Goal: Task Accomplishment & Management: Manage account settings

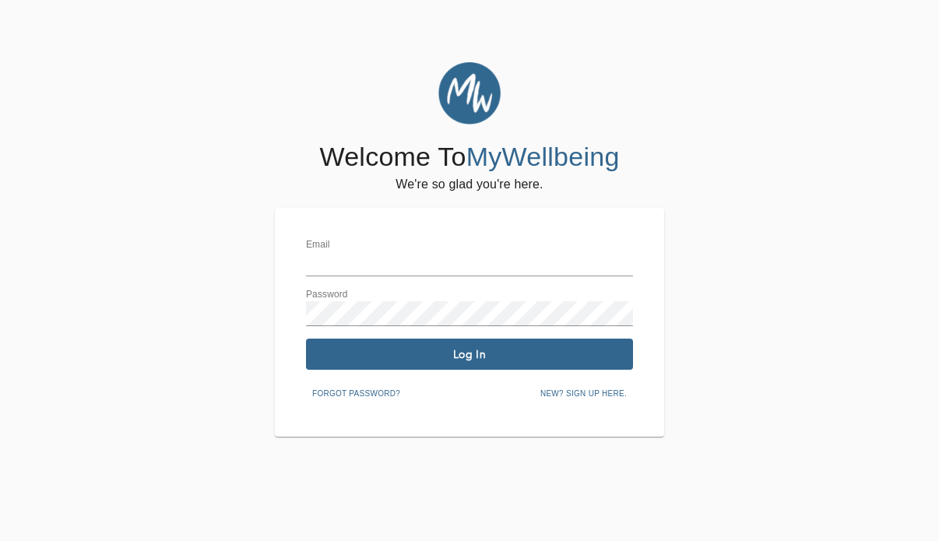
type input "[EMAIL_ADDRESS][PERSON_NAME][DOMAIN_NAME]"
click at [504, 354] on span "Log In" at bounding box center [469, 354] width 314 height 15
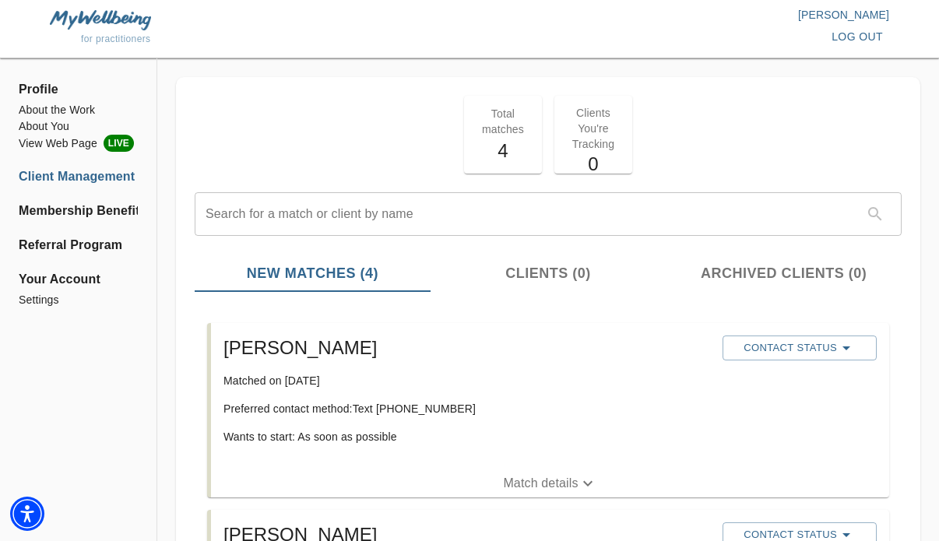
click at [543, 486] on p "Match details" at bounding box center [540, 483] width 75 height 19
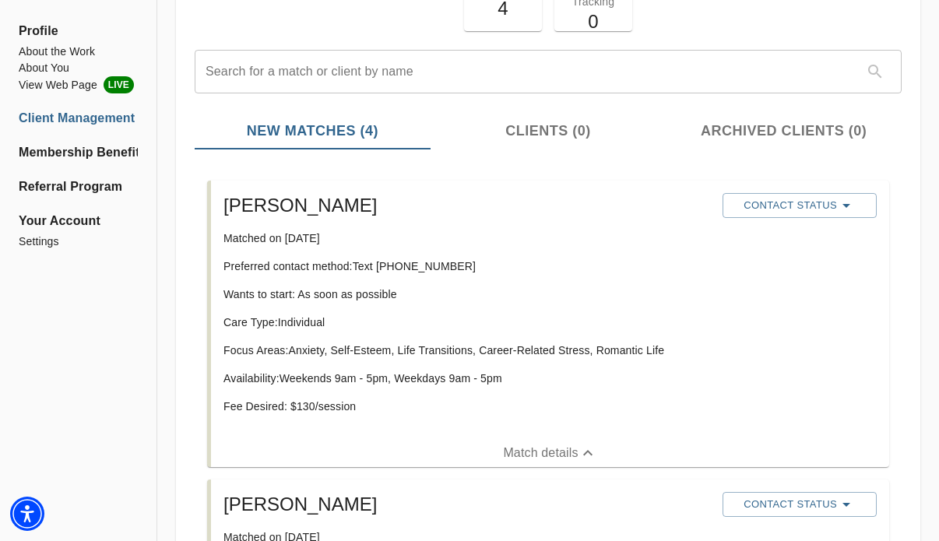
scroll to position [508, 0]
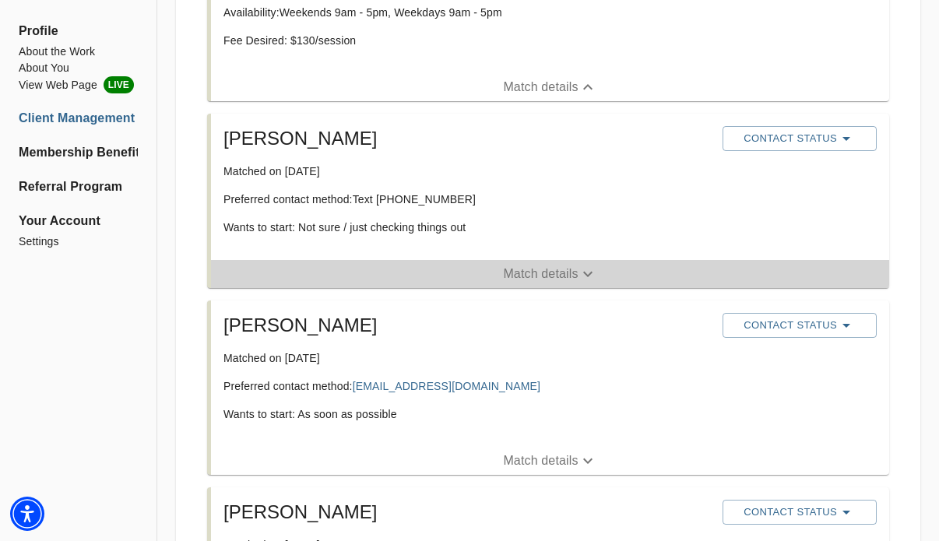
click at [557, 273] on p "Match details" at bounding box center [540, 274] width 75 height 19
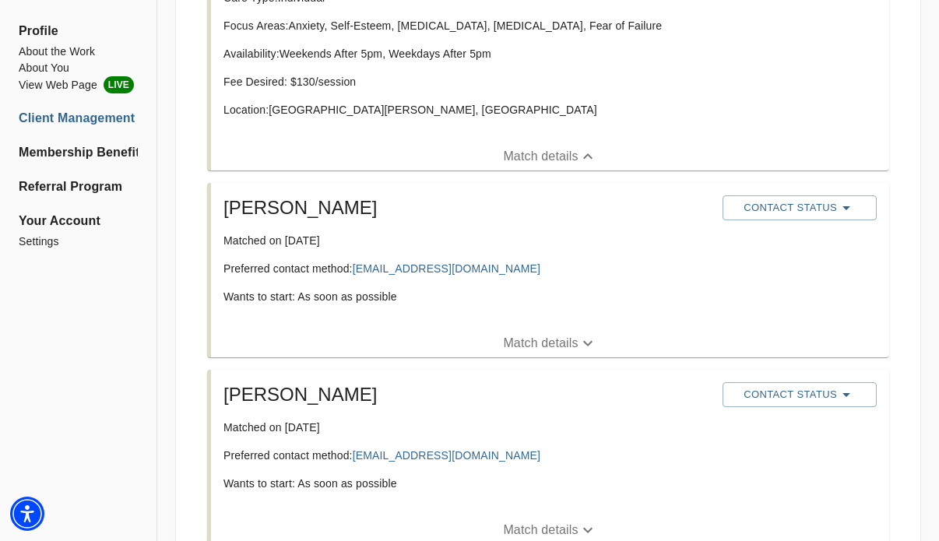
scroll to position [868, 0]
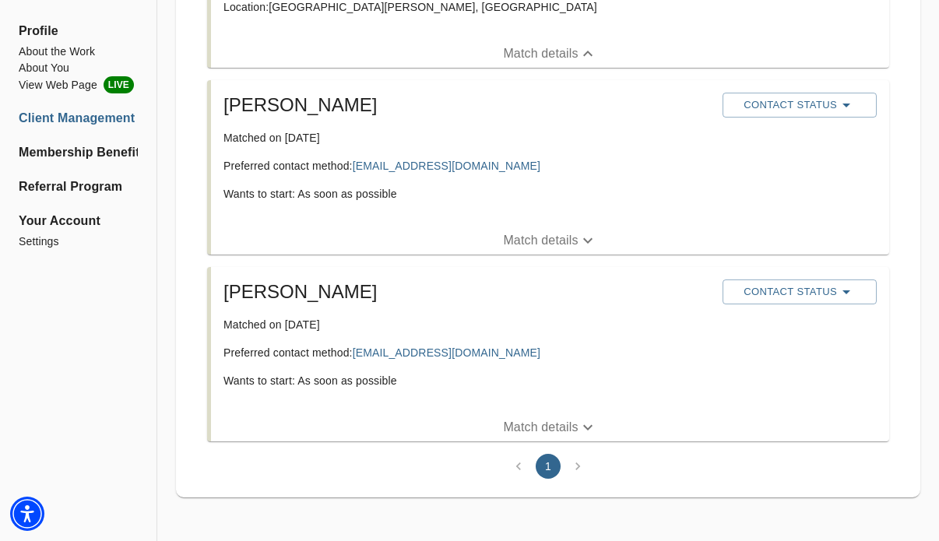
click at [552, 422] on p "Match details" at bounding box center [540, 427] width 75 height 19
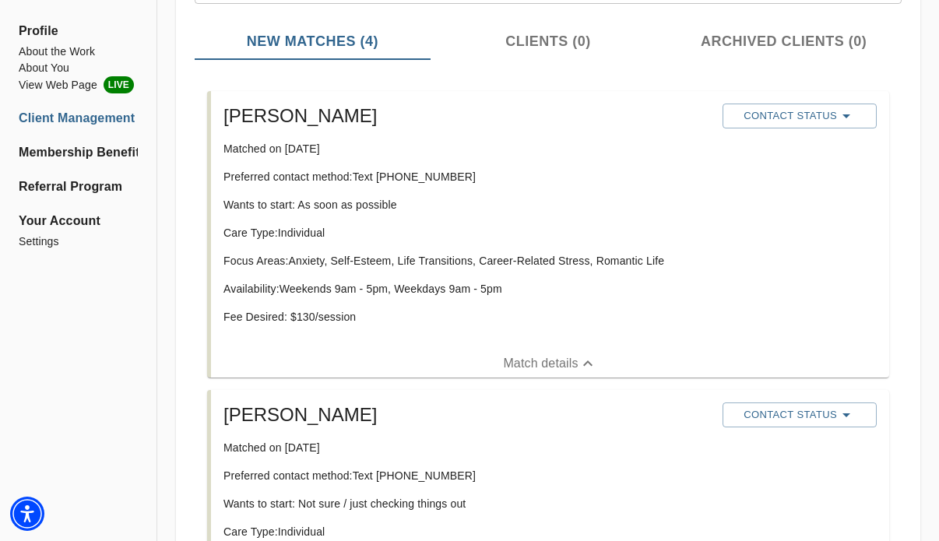
scroll to position [0, 0]
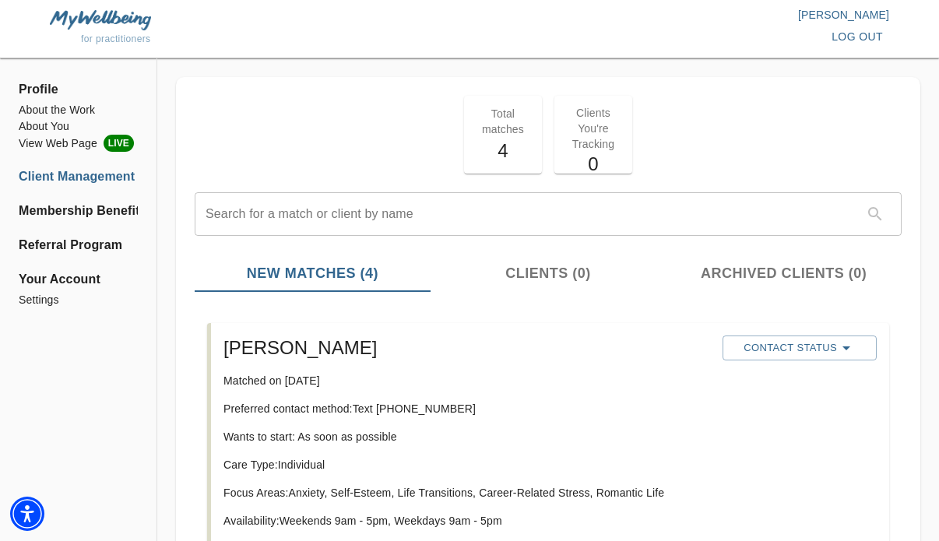
click at [122, 167] on ul "Profile About the Work About You View Web Page LIVE Client Management Membershi…" at bounding box center [78, 199] width 119 height 256
click at [121, 174] on li "Client Management" at bounding box center [78, 176] width 119 height 19
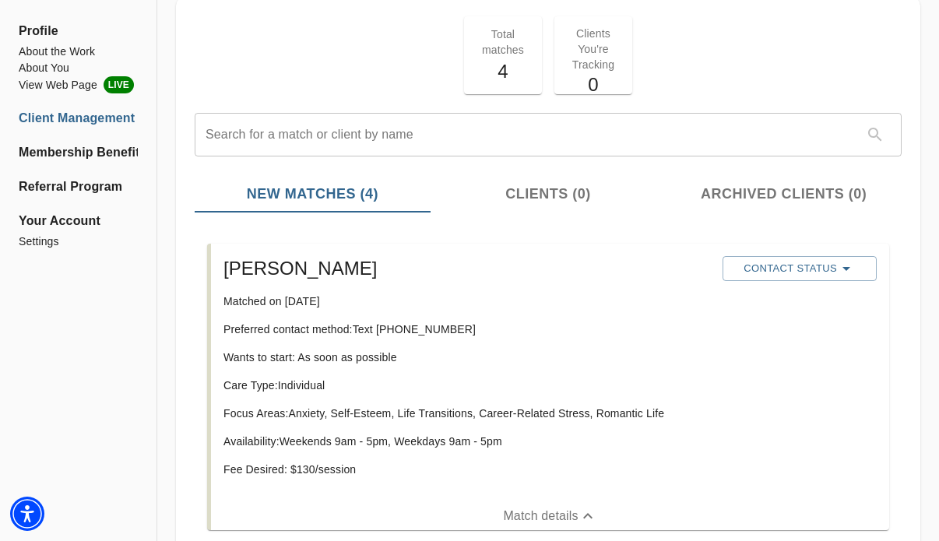
scroll to position [90, 0]
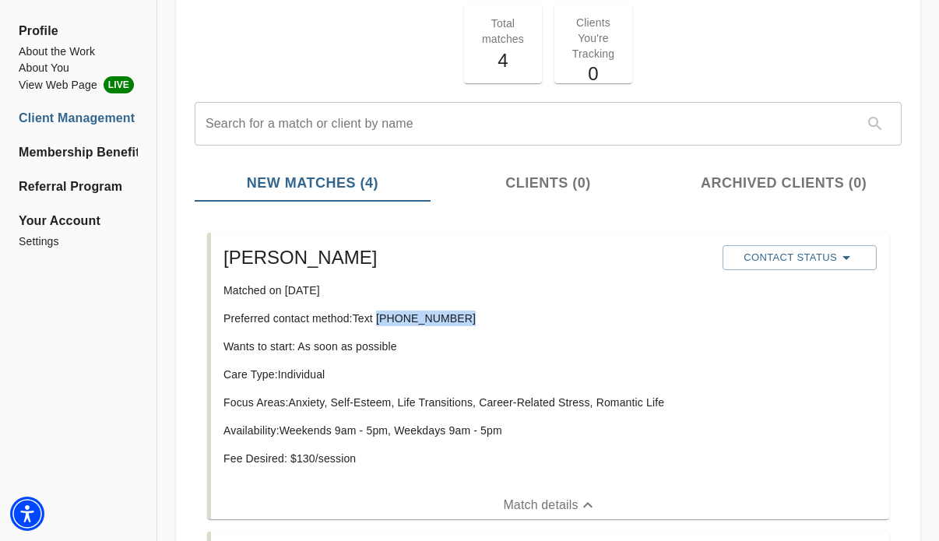
drag, startPoint x: 458, startPoint y: 320, endPoint x: 379, endPoint y: 321, distance: 79.4
click at [379, 321] on p "Preferred contact method: Text (917) 488-3149" at bounding box center [466, 318] width 486 height 16
copy p "(917) 488-3149"
click at [367, 109] on input "text" at bounding box center [530, 124] width 671 height 44
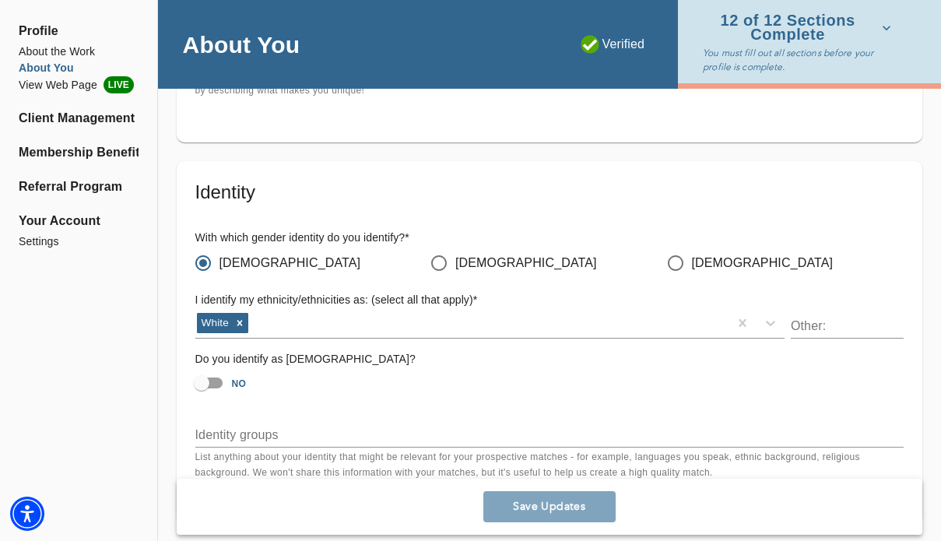
scroll to position [73, 0]
